Goal: Use online tool/utility: Utilize a website feature to perform a specific function

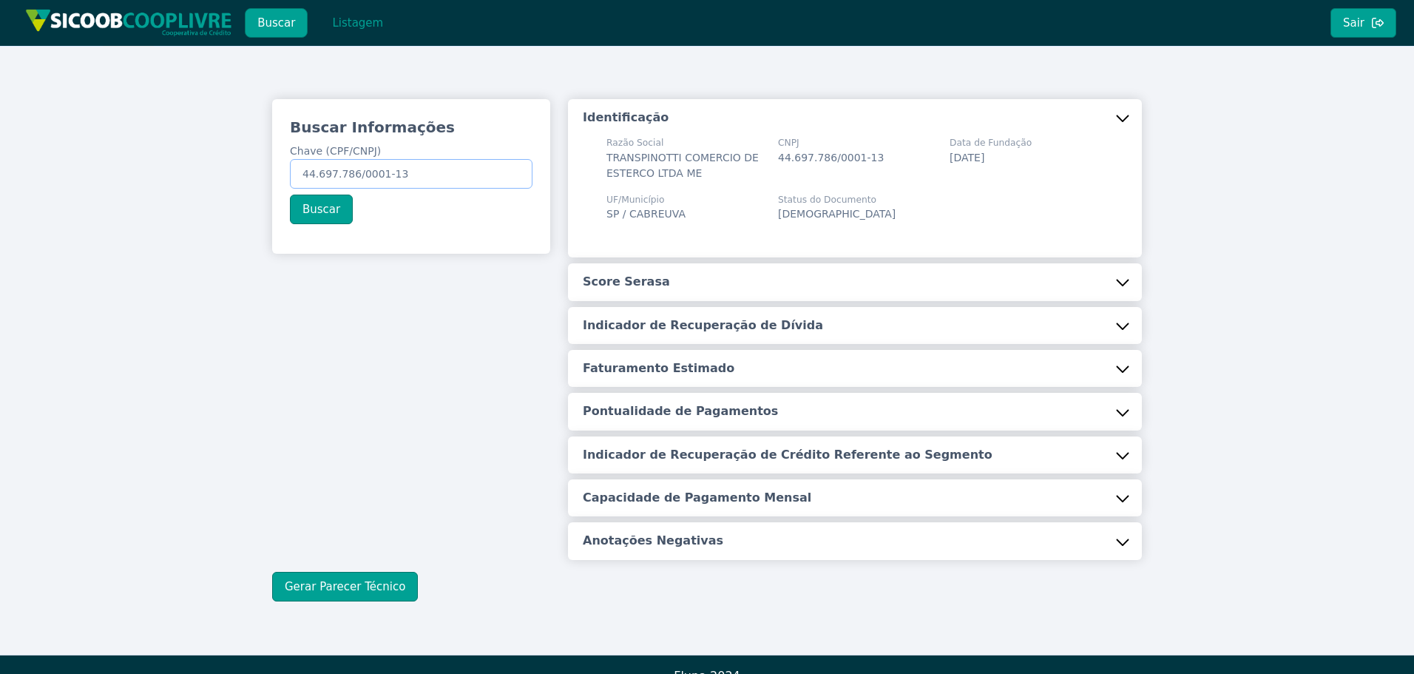
click at [376, 180] on input "44.697.786/0001-13" at bounding box center [411, 174] width 243 height 30
paste input "15.394.553/0001-4"
type input "15.394.553/0001-43"
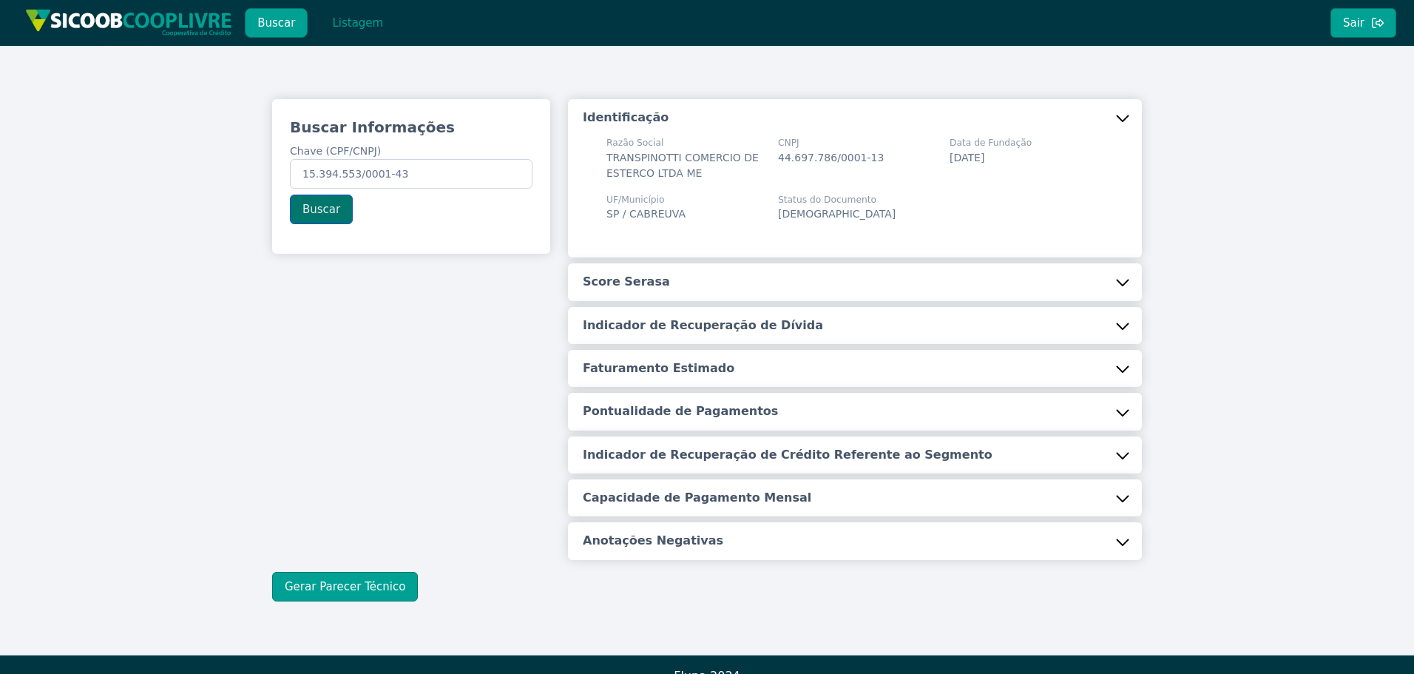
click at [321, 206] on button "Buscar" at bounding box center [321, 210] width 63 height 30
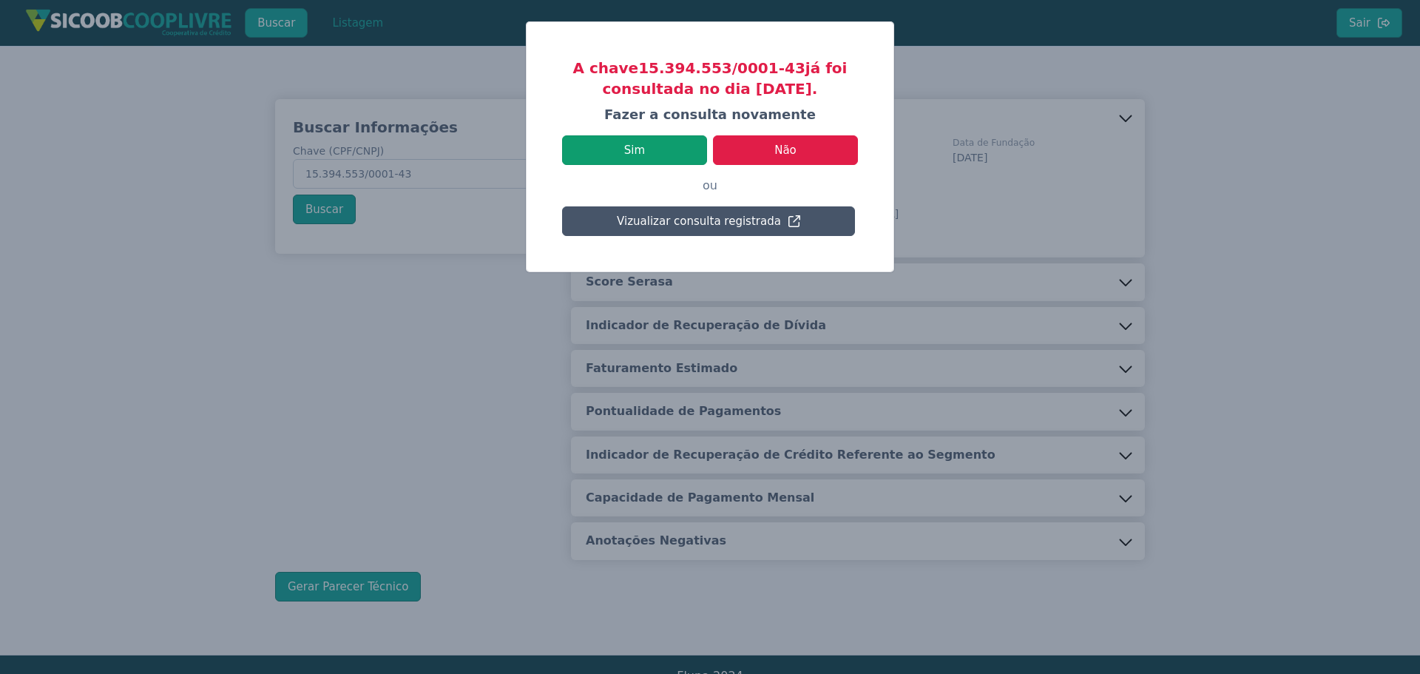
click at [644, 143] on button "Sim" at bounding box center [634, 150] width 145 height 30
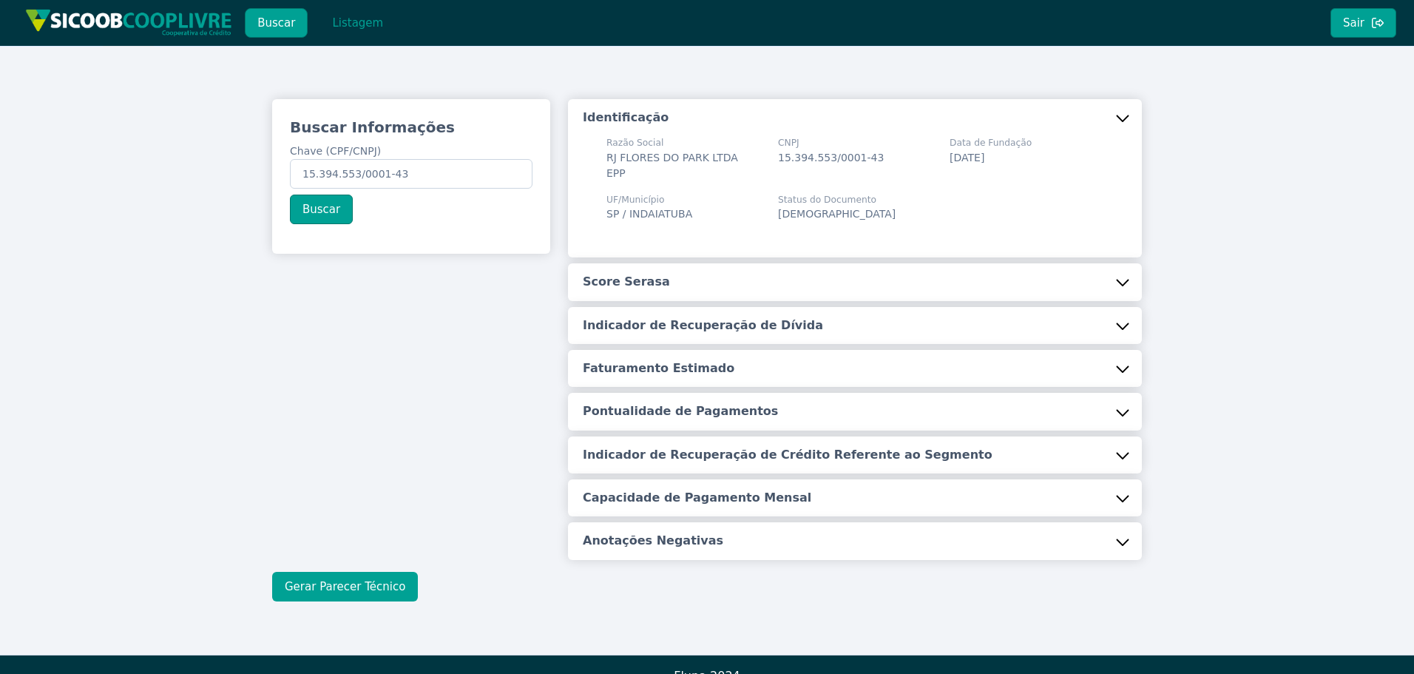
click at [365, 572] on button "Gerar Parecer Técnico" at bounding box center [345, 587] width 146 height 30
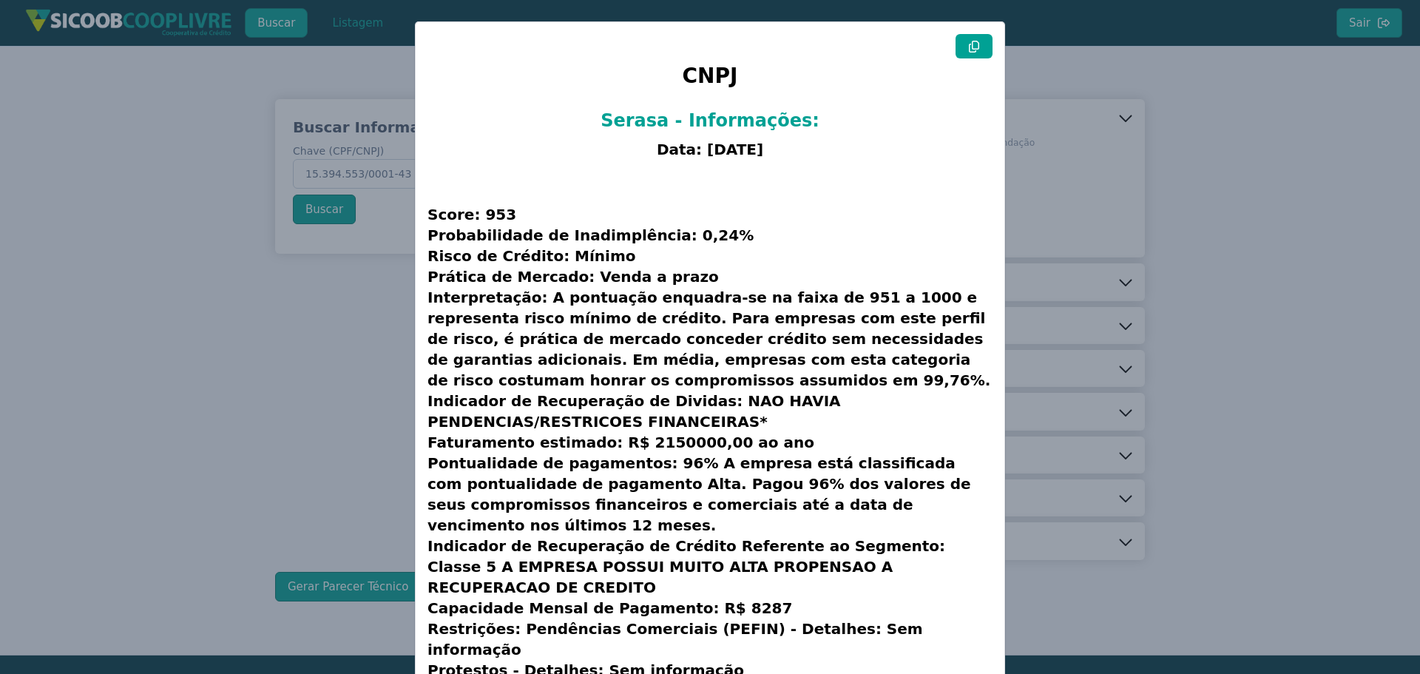
drag, startPoint x: 973, startPoint y: 42, endPoint x: 1011, endPoint y: 70, distance: 46.6
click at [973, 42] on icon at bounding box center [974, 47] width 12 height 12
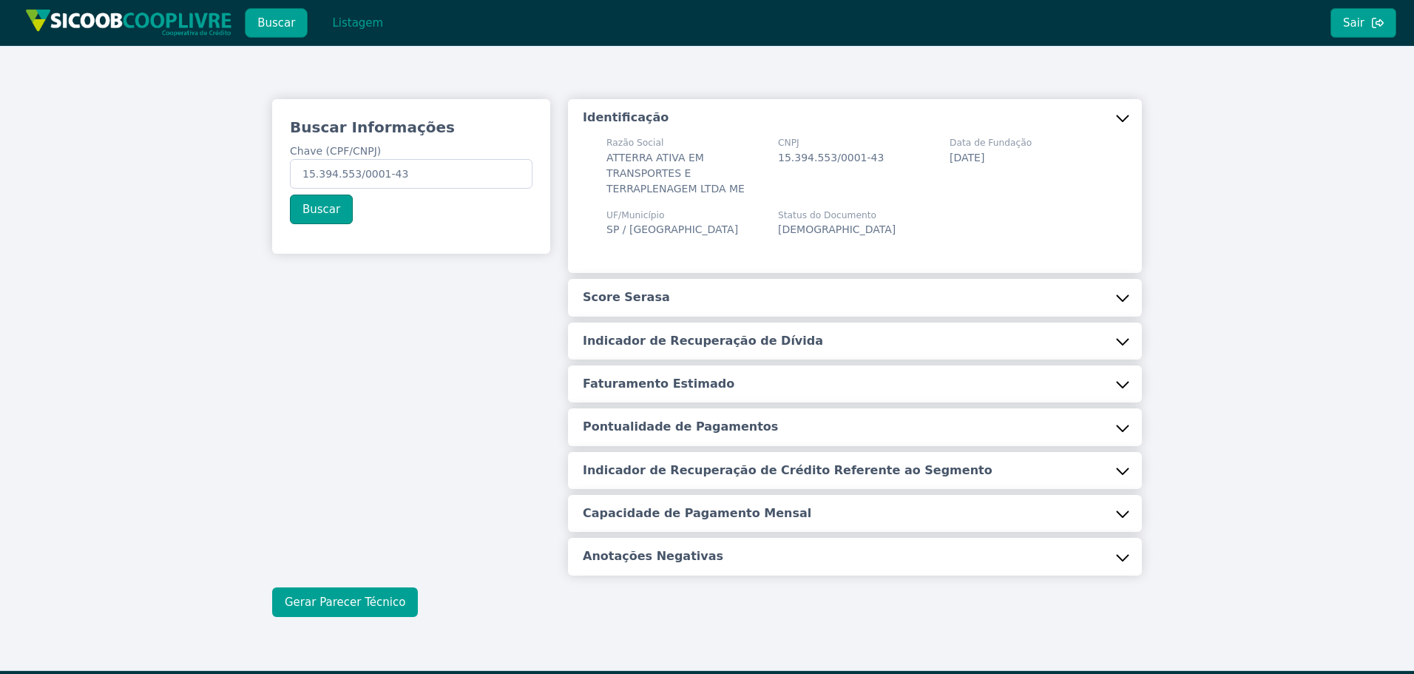
click at [346, 593] on button "Gerar Parecer Técnico" at bounding box center [345, 602] width 146 height 30
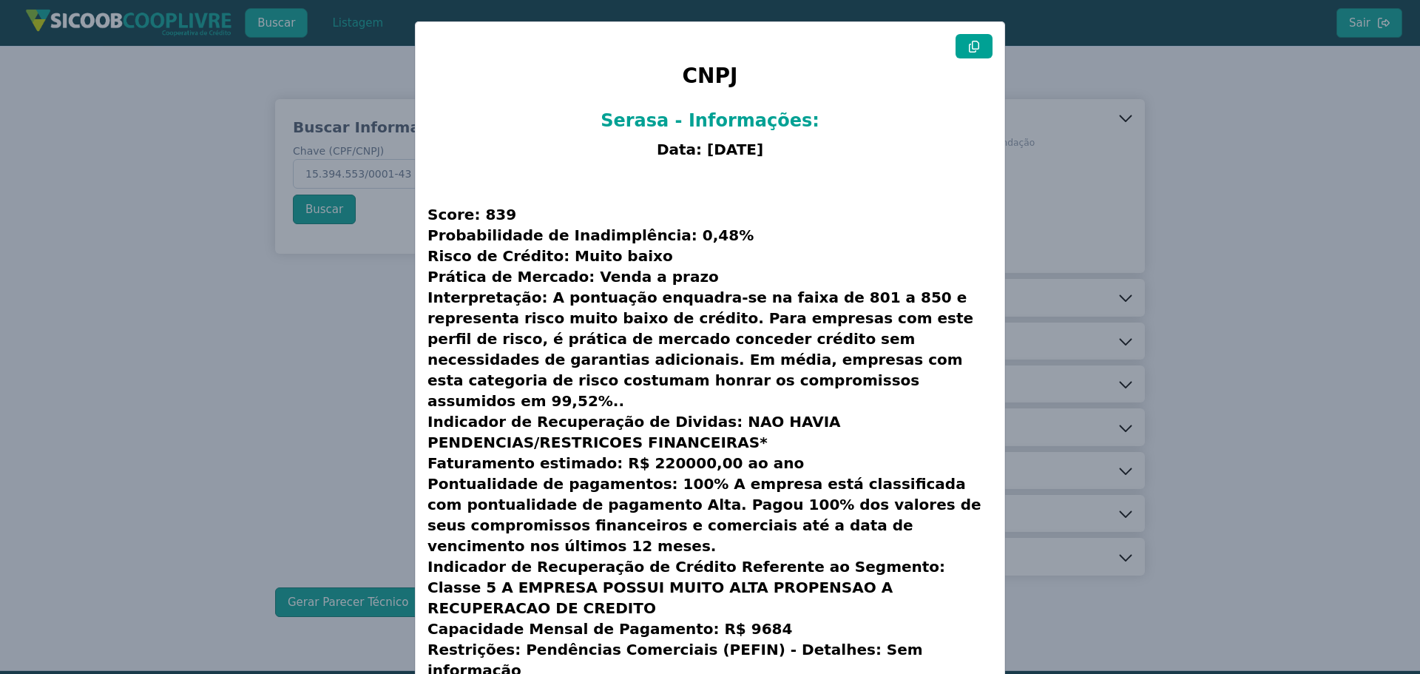
click at [1162, 186] on modal-container "CNPJ Serasa - Informações: Data: [DATE] Score: 839 Probabilidade de Inadimplênc…" at bounding box center [710, 337] width 1420 height 674
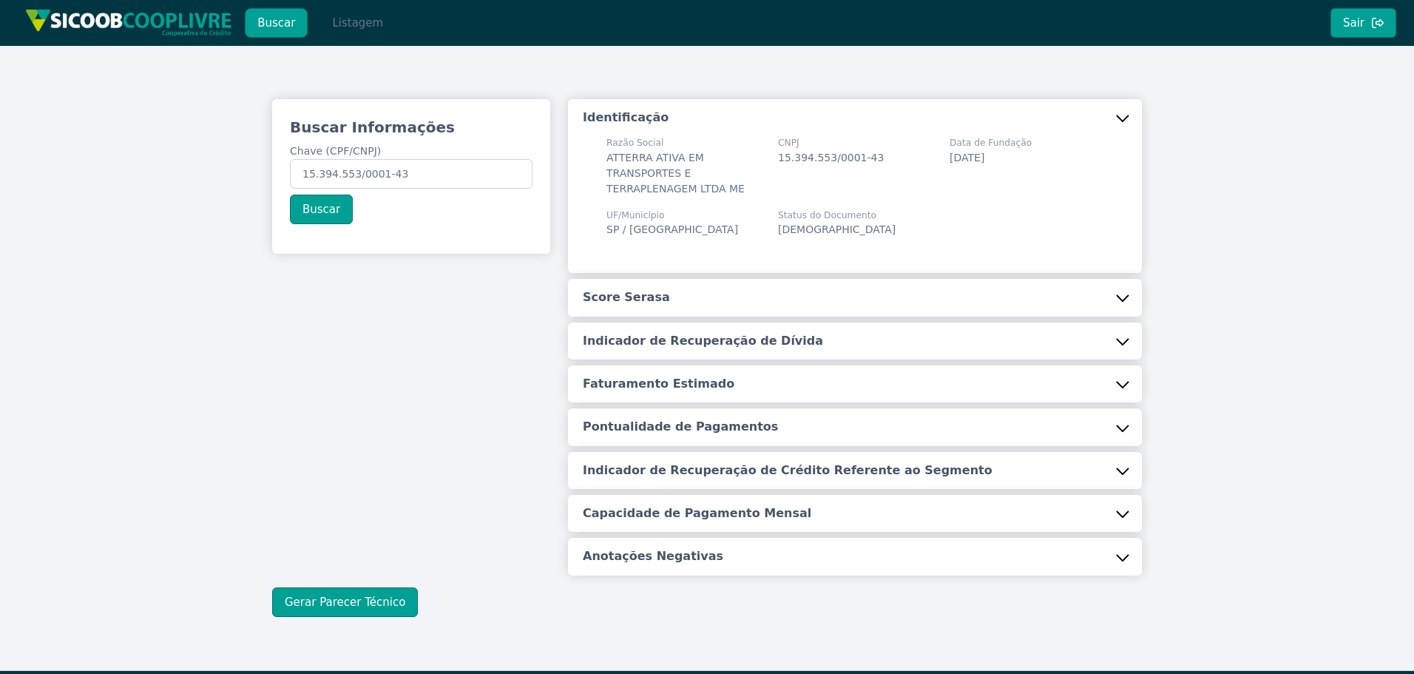
click at [338, 24] on button "Listagem" at bounding box center [358, 23] width 76 height 30
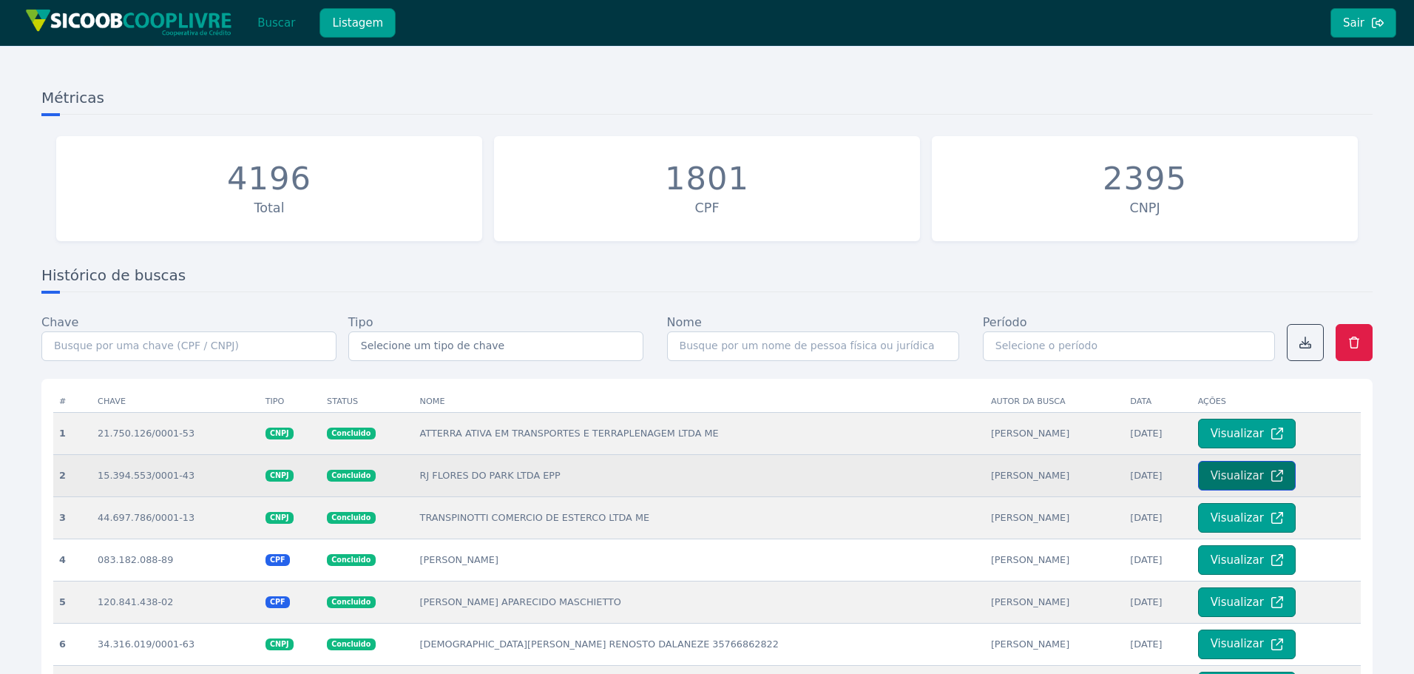
click at [1223, 471] on button "Visualizar" at bounding box center [1247, 476] width 98 height 30
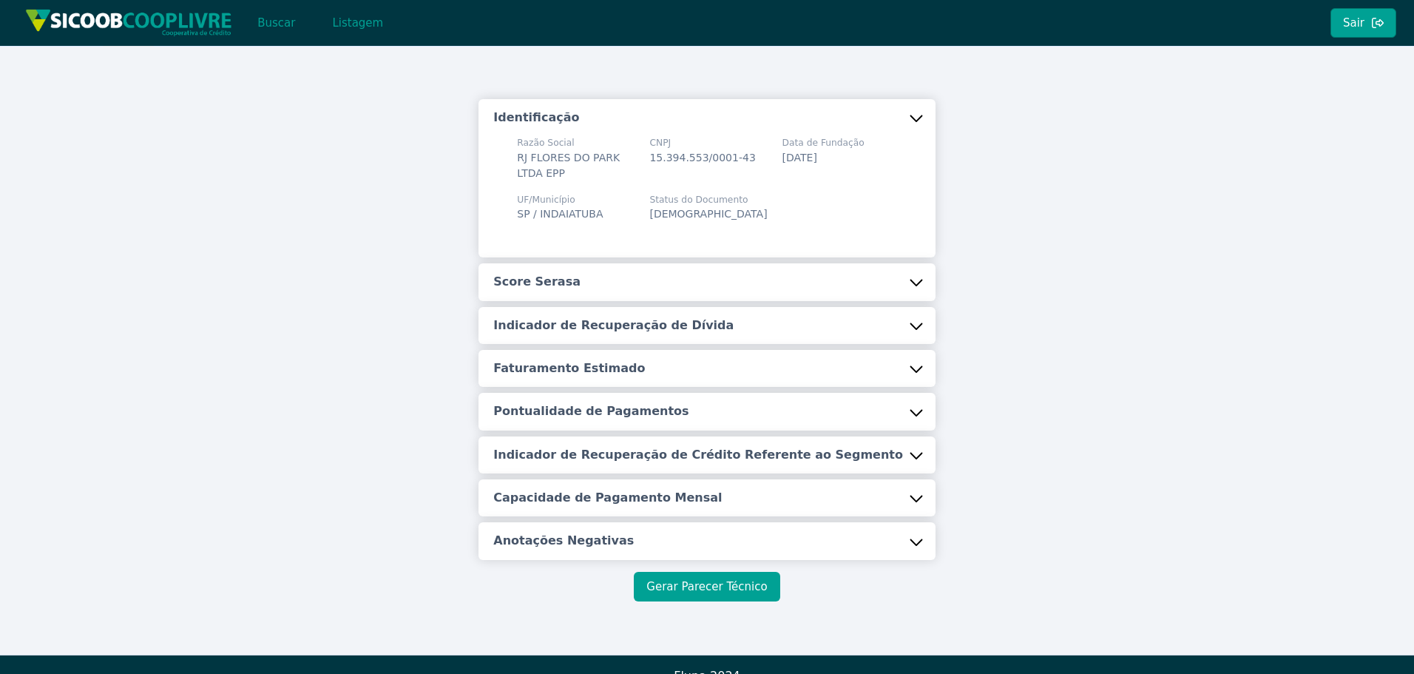
click at [665, 584] on button "Gerar Parecer Técnico" at bounding box center [707, 587] width 146 height 30
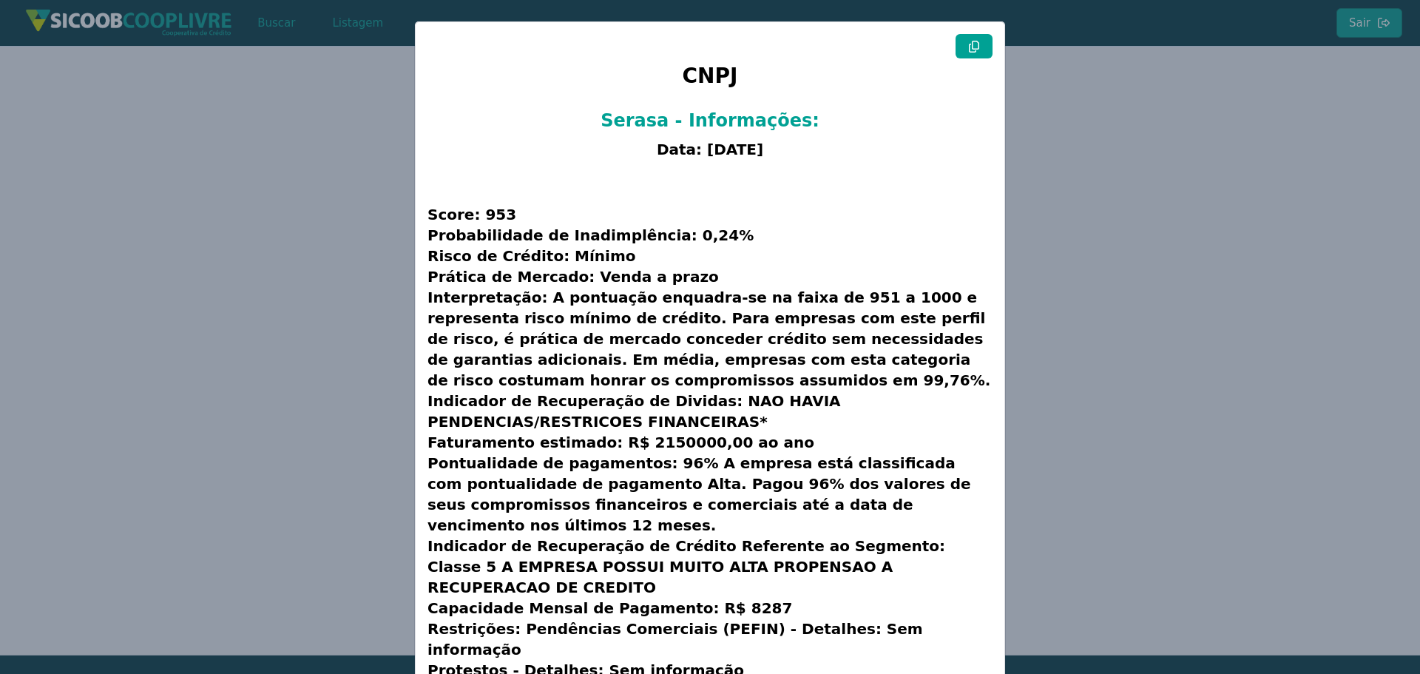
click at [969, 41] on icon at bounding box center [974, 47] width 12 height 12
